Goal: Task Accomplishment & Management: Use online tool/utility

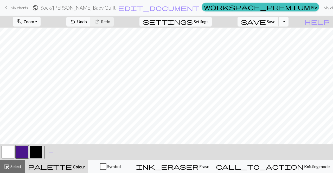
scroll to position [21, 0]
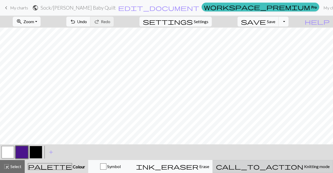
click at [281, 166] on span "call_to_action" at bounding box center [259, 166] width 87 height 7
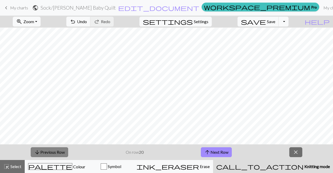
click at [43, 152] on button "arrow_downward Previous Row" at bounding box center [49, 152] width 37 height 10
click at [55, 153] on button "arrow_downward Previous Row" at bounding box center [49, 152] width 37 height 10
click at [45, 154] on button "arrow_downward Previous Row" at bounding box center [49, 152] width 37 height 10
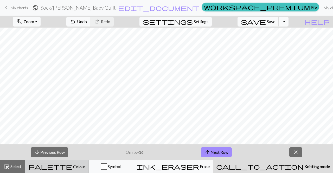
click at [73, 169] on div "palette Colour Colour" at bounding box center [56, 166] width 57 height 7
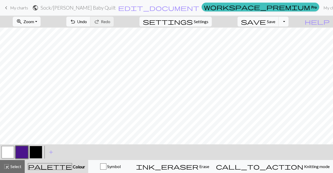
click at [9, 152] on button "button" at bounding box center [8, 152] width 12 height 12
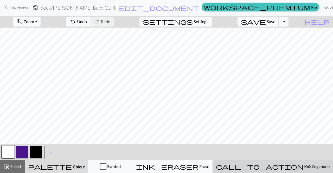
click at [283, 166] on span "call_to_action" at bounding box center [259, 166] width 87 height 7
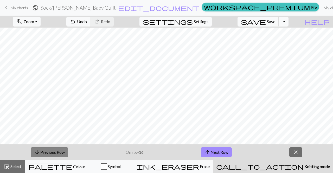
click at [49, 150] on button "arrow_downward Previous Row" at bounding box center [49, 152] width 37 height 10
click at [58, 156] on button "arrow_downward Previous Row" at bounding box center [49, 152] width 37 height 10
click at [212, 152] on button "arrow_upward Next Row" at bounding box center [216, 152] width 31 height 10
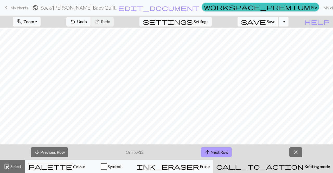
click at [212, 152] on button "arrow_upward Next Row" at bounding box center [216, 152] width 31 height 10
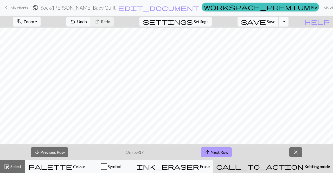
click at [212, 152] on button "arrow_upward Next Row" at bounding box center [216, 152] width 31 height 10
click at [57, 155] on button "arrow_downward Previous Row" at bounding box center [49, 152] width 37 height 10
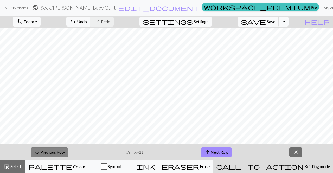
click at [57, 155] on button "arrow_downward Previous Row" at bounding box center [49, 152] width 37 height 10
click at [38, 153] on span "arrow_downward" at bounding box center [37, 151] width 6 height 7
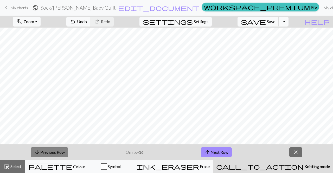
click at [50, 152] on button "arrow_downward Previous Row" at bounding box center [49, 152] width 37 height 10
click at [48, 150] on button "arrow_downward Previous Row" at bounding box center [49, 152] width 37 height 10
